Goal: Navigation & Orientation: Find specific page/section

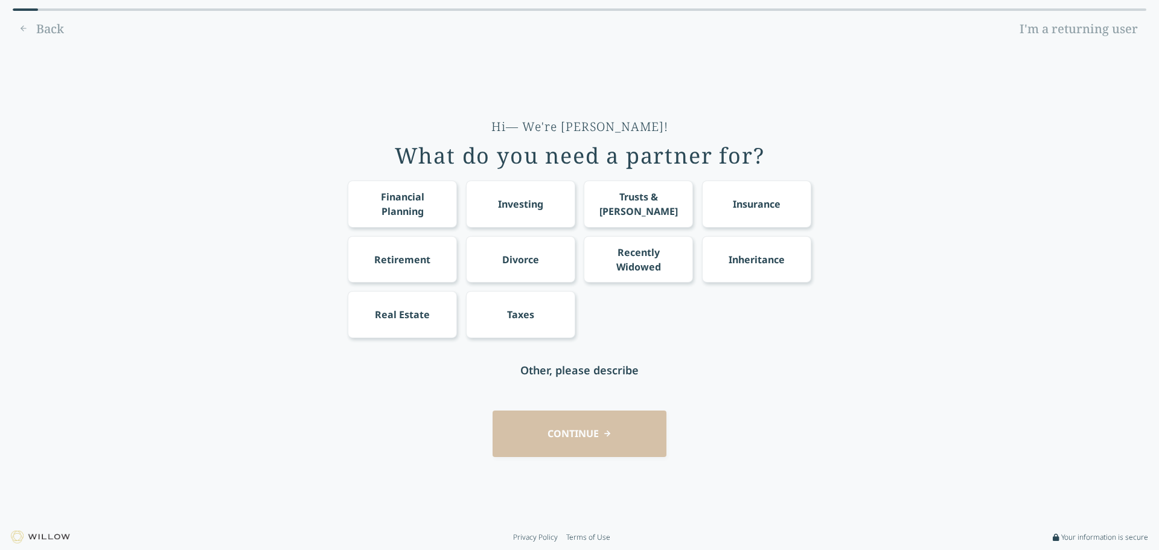
click at [1066, 25] on link "I'm a returning user" at bounding box center [1078, 28] width 135 height 19
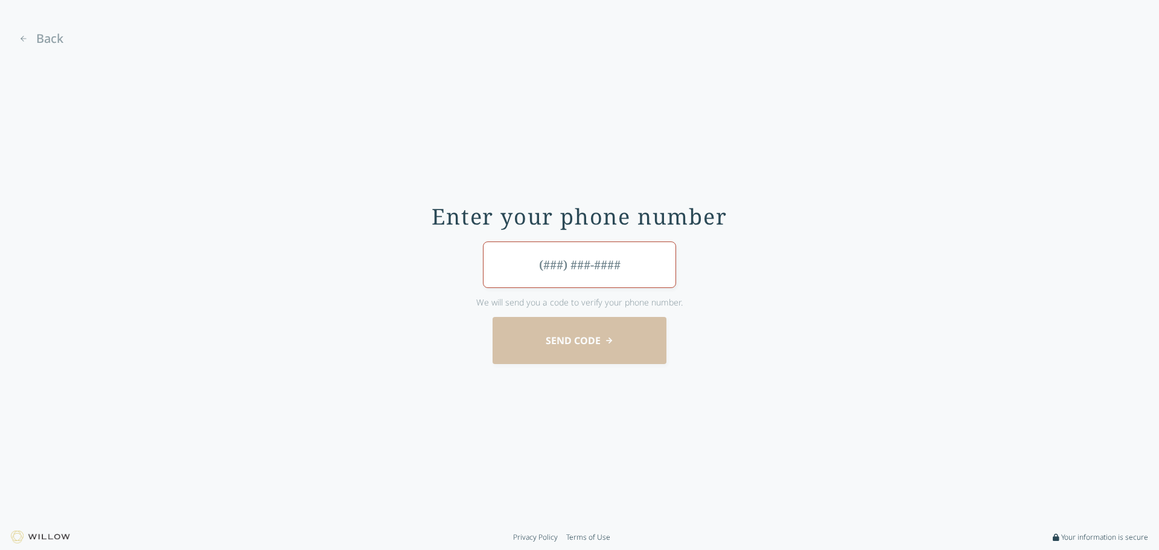
click at [42, 40] on span "Back" at bounding box center [49, 38] width 27 height 17
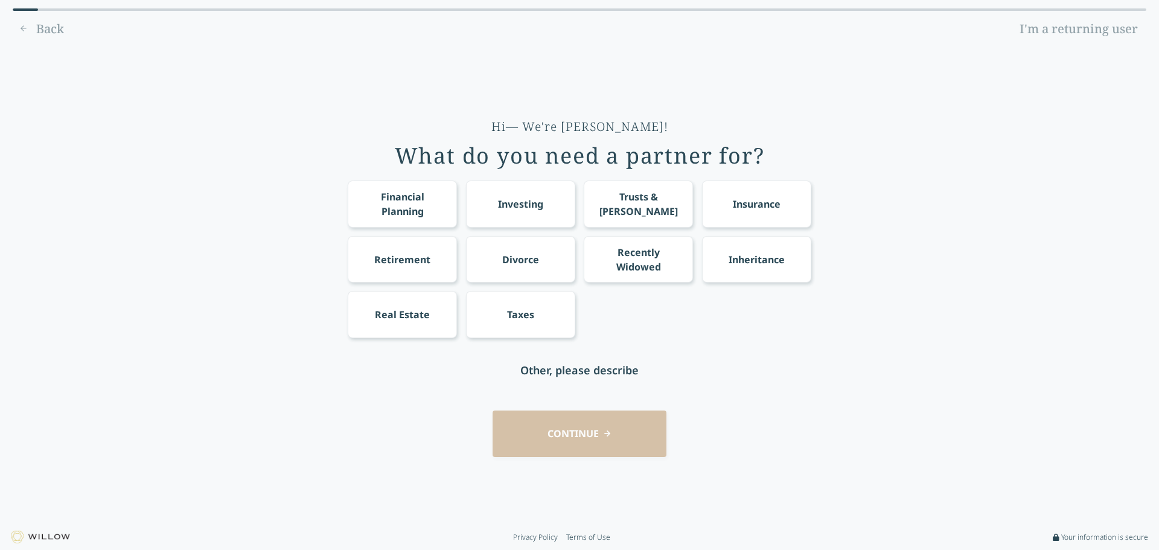
click at [42, 40] on div "Questionaire progress Back I'm a returning user Hi— We're Willow! What do you n…" at bounding box center [580, 262] width 1134 height 508
click at [39, 28] on div "Back I'm a returning user" at bounding box center [580, 28] width 1134 height 19
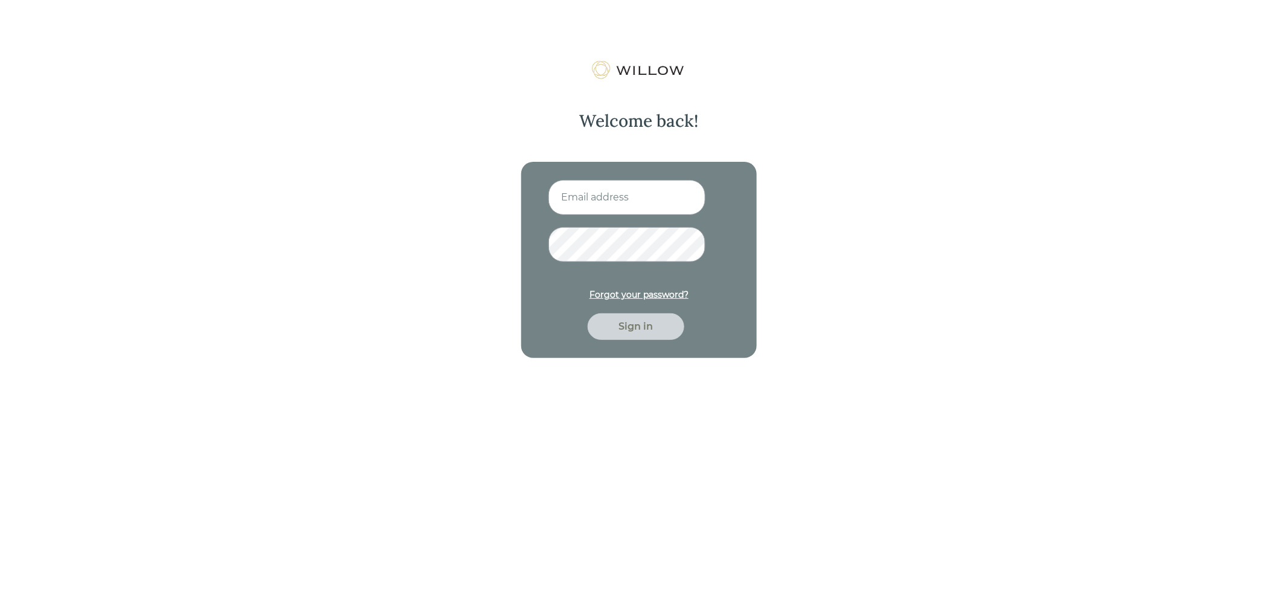
type input "[PERSON_NAME][EMAIL_ADDRESS][DOMAIN_NAME]"
click at [646, 324] on div "Sign in" at bounding box center [635, 326] width 69 height 14
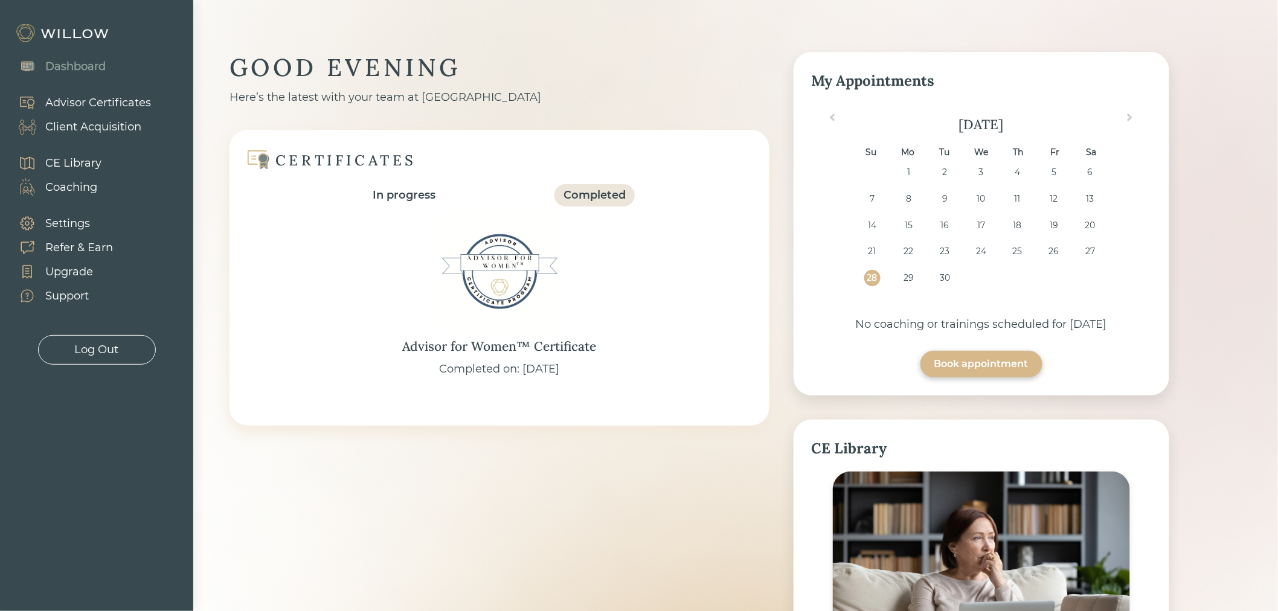
scroll to position [2, 0]
click at [67, 185] on div "Coaching" at bounding box center [71, 187] width 52 height 16
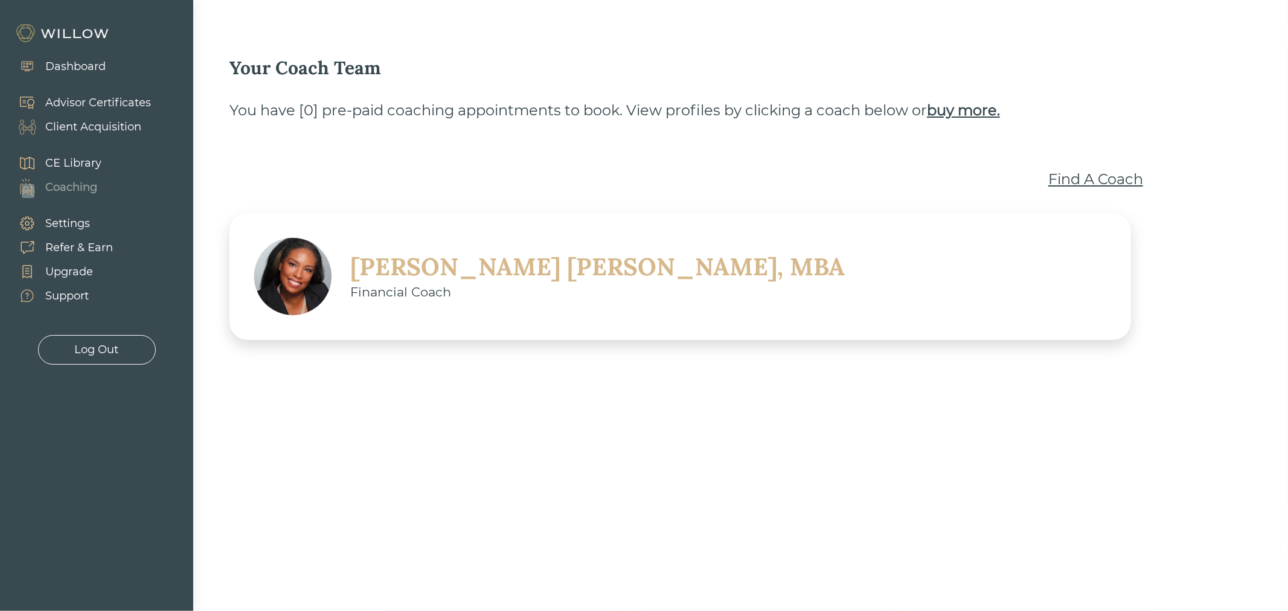
click at [67, 165] on div "CE Library" at bounding box center [73, 163] width 56 height 16
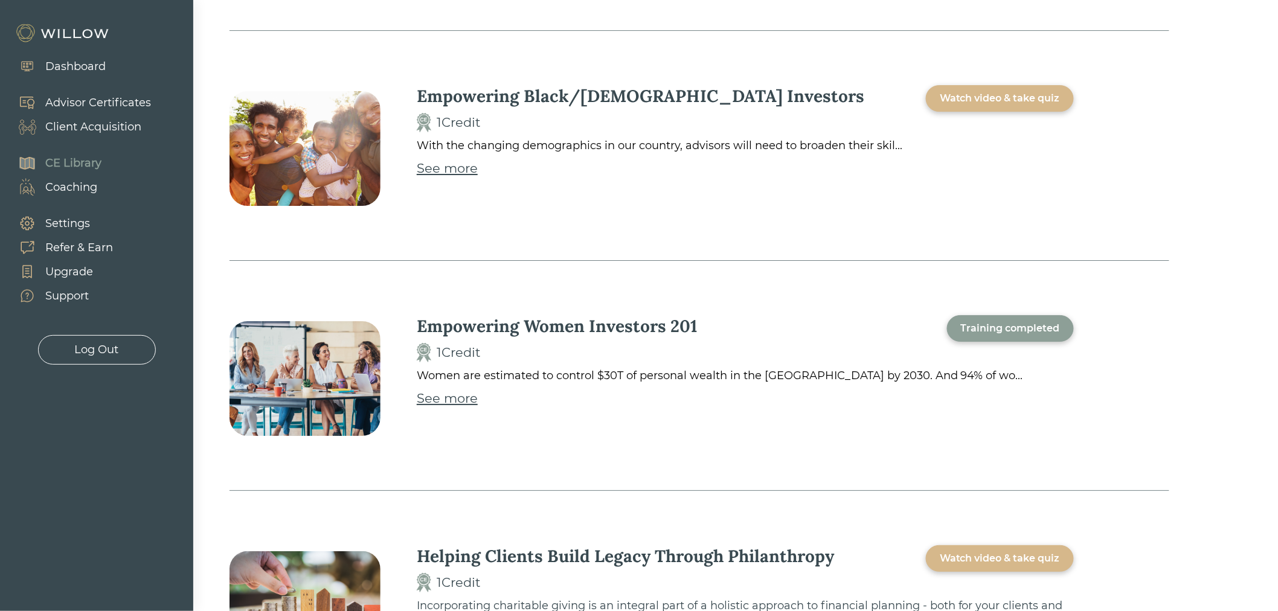
scroll to position [3831, 0]
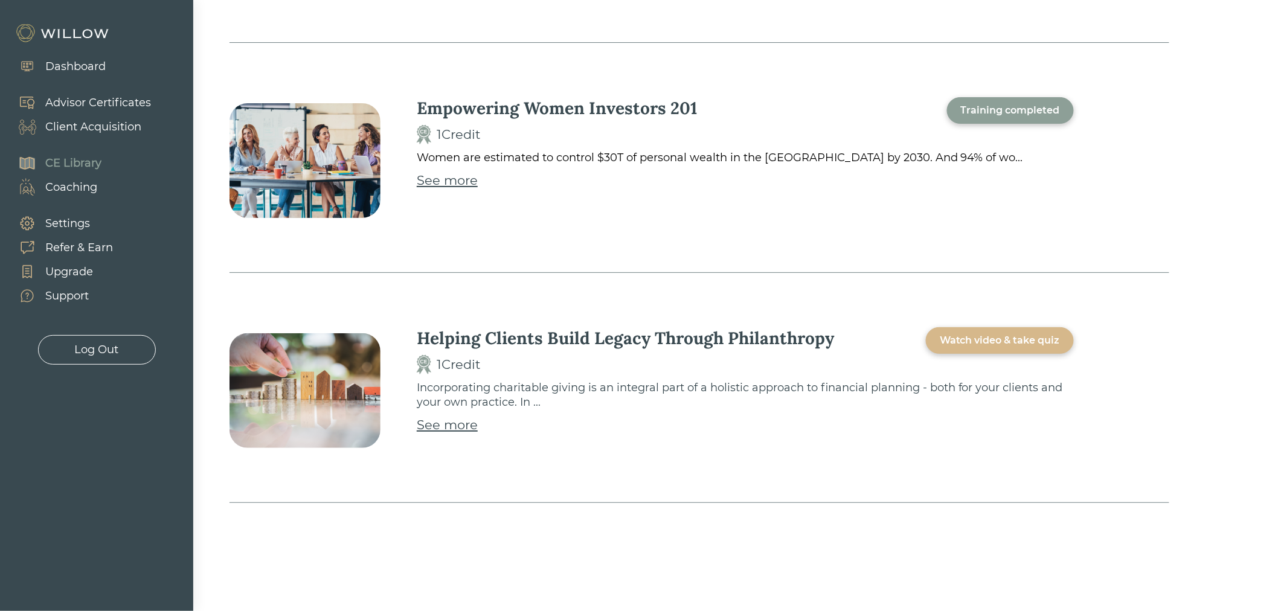
click at [69, 296] on div "Support" at bounding box center [66, 296] width 43 height 16
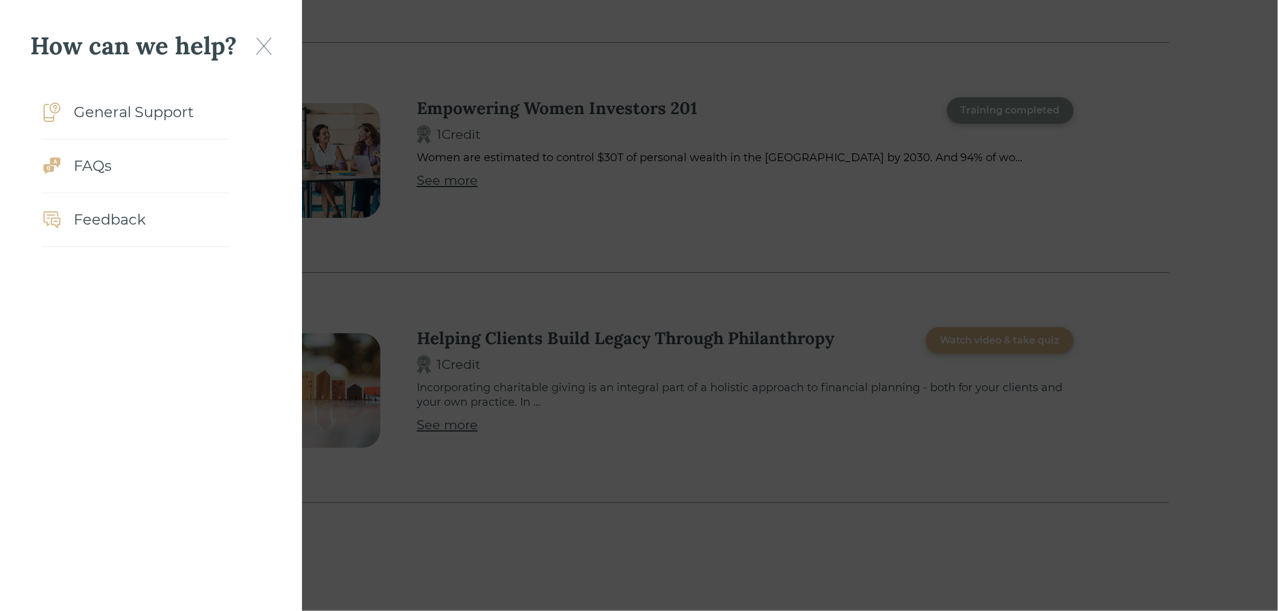
click at [483, 240] on div at bounding box center [639, 305] width 1278 height 611
